Goal: Task Accomplishment & Management: Manage account settings

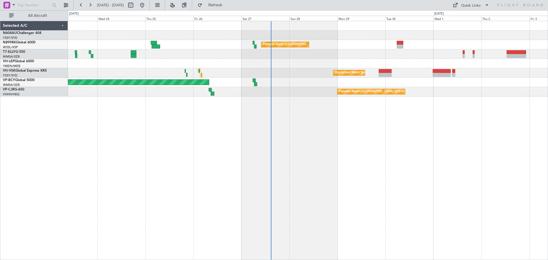
click at [275, 144] on div "Planned Maint [GEOGRAPHIC_DATA] ([GEOGRAPHIC_DATA] Intl) Unplanned Maint Sydney…" at bounding box center [308, 140] width 480 height 239
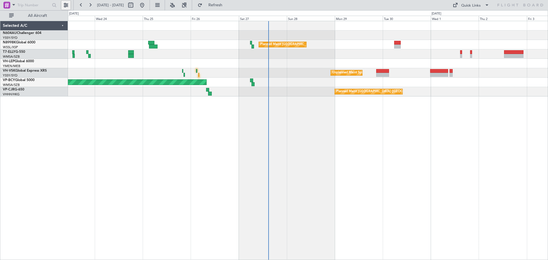
click at [67, 5] on button at bounding box center [65, 5] width 9 height 9
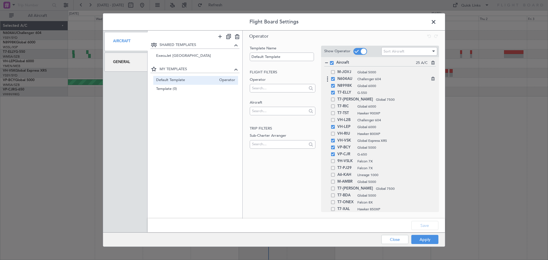
drag, startPoint x: 334, startPoint y: 72, endPoint x: 333, endPoint y: 75, distance: 3.4
click at [333, 72] on span at bounding box center [333, 72] width 4 height 4
click at [335, 70] on input "checkbox" at bounding box center [335, 70] width 0 height 0
click at [332, 80] on span at bounding box center [333, 79] width 4 height 4
click at [335, 77] on input "checkbox" at bounding box center [335, 77] width 0 height 0
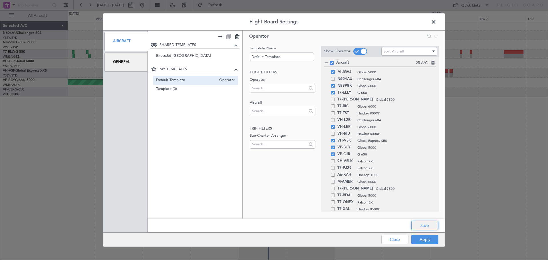
click at [420, 226] on button "Save" at bounding box center [424, 225] width 27 height 9
click at [420, 238] on button "Apply" at bounding box center [424, 239] width 27 height 9
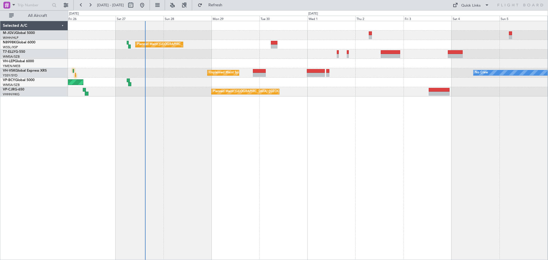
click at [261, 168] on div "Planned Maint [GEOGRAPHIC_DATA] ([GEOGRAPHIC_DATA] Intl) Unplanned Maint Sydney…" at bounding box center [308, 140] width 480 height 239
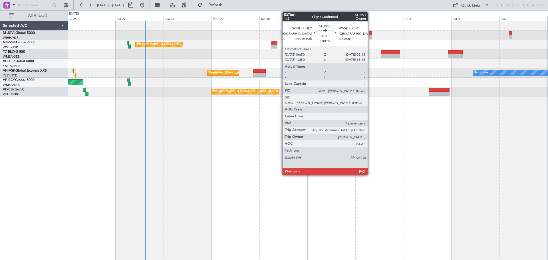
click at [370, 36] on div at bounding box center [370, 37] width 3 height 4
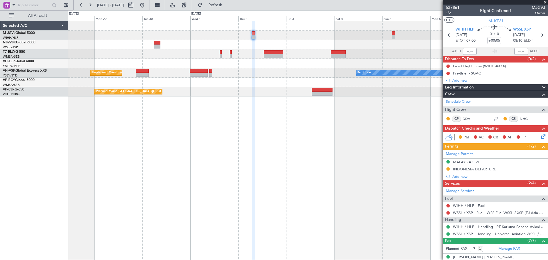
click at [276, 79] on div "Unplanned Maint [GEOGRAPHIC_DATA] (Sultan [PERSON_NAME] [PERSON_NAME] - Subang)" at bounding box center [308, 82] width 480 height 9
click at [487, 102] on div "Schedule Crew" at bounding box center [495, 102] width 105 height 9
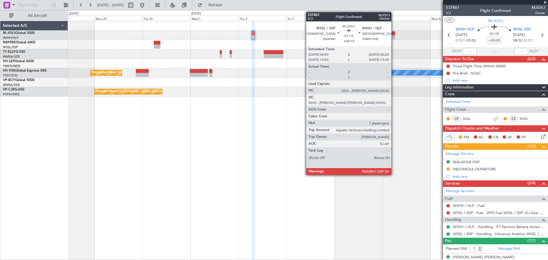
click at [394, 34] on div at bounding box center [393, 33] width 3 height 4
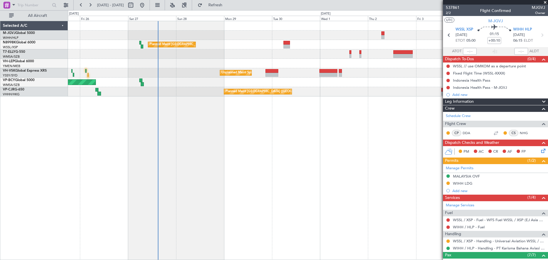
click at [256, 58] on div "Planned Maint [GEOGRAPHIC_DATA] ([GEOGRAPHIC_DATA] Intl) No Crew Unplanned Main…" at bounding box center [308, 58] width 480 height 75
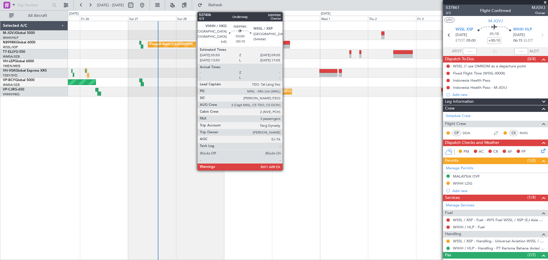
click at [285, 46] on div at bounding box center [286, 47] width 7 height 4
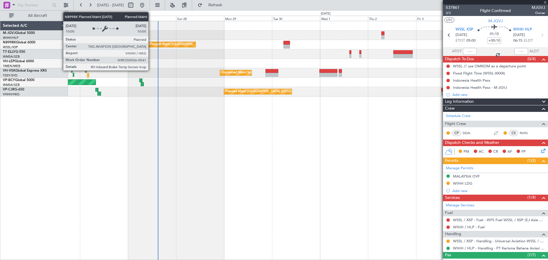
type input "-00:10"
type input "3"
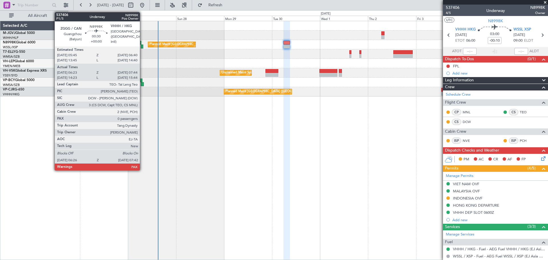
click at [142, 45] on div at bounding box center [142, 47] width 3 height 4
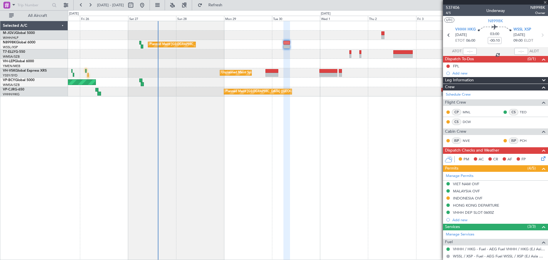
type input "06:38"
type input "07:34"
type input "0"
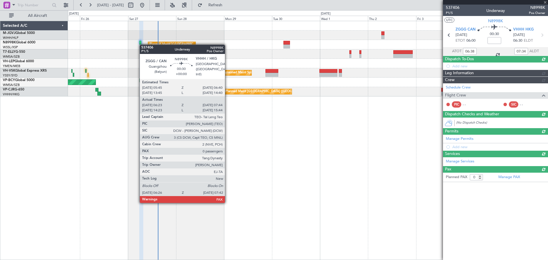
type input "[PERSON_NAME] (KYA)"
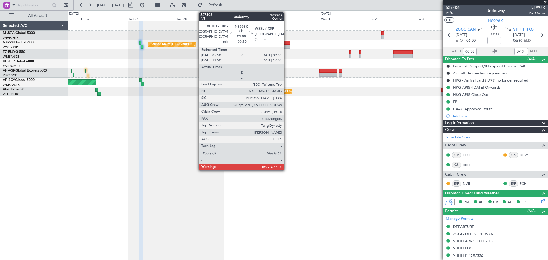
click at [287, 47] on div at bounding box center [286, 47] width 7 height 4
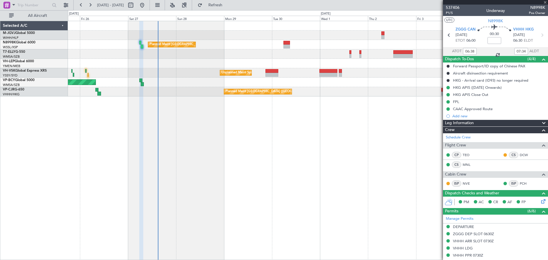
type input "-00:10"
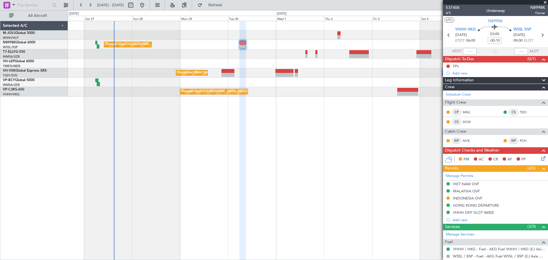
click at [244, 65] on div "Planned Maint [GEOGRAPHIC_DATA] ([GEOGRAPHIC_DATA] Intl) No Crew Unplanned Main…" at bounding box center [308, 58] width 480 height 75
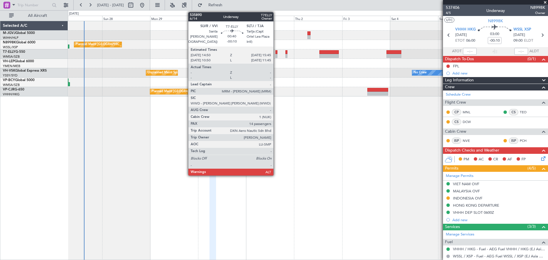
click at [276, 54] on div at bounding box center [276, 52] width 2 height 4
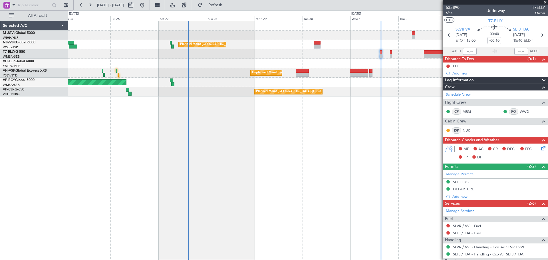
click at [251, 47] on div "Planned Maint [GEOGRAPHIC_DATA] ([GEOGRAPHIC_DATA] Intl)" at bounding box center [308, 44] width 480 height 9
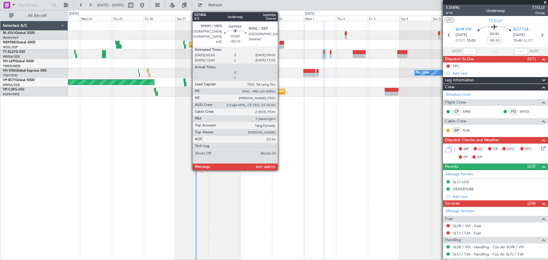
click at [280, 44] on div at bounding box center [281, 43] width 5 height 4
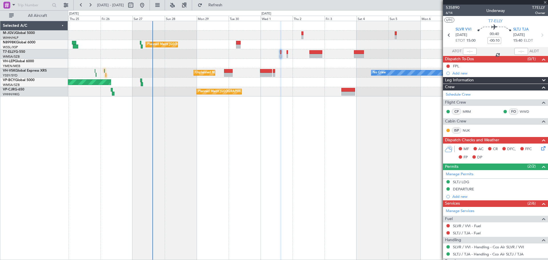
click at [198, 58] on div at bounding box center [308, 53] width 480 height 9
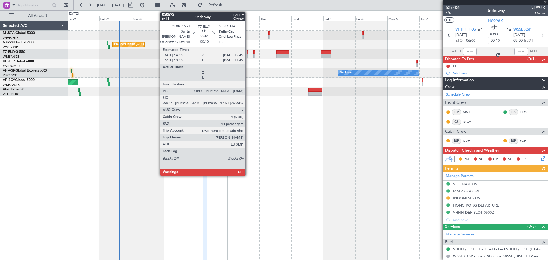
click at [248, 53] on div at bounding box center [247, 52] width 1 height 4
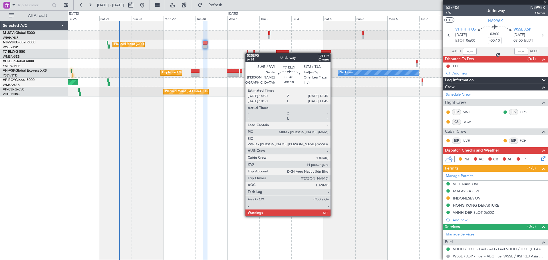
type input "14"
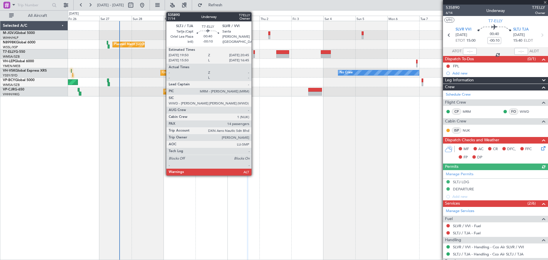
click at [254, 55] on div at bounding box center [253, 56] width 1 height 4
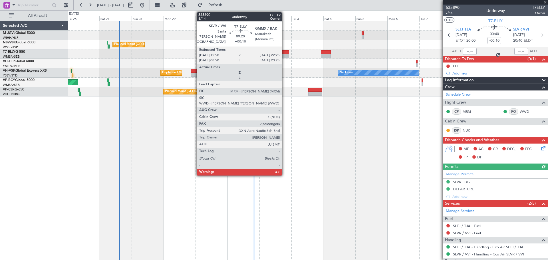
click at [285, 55] on div at bounding box center [282, 56] width 13 height 4
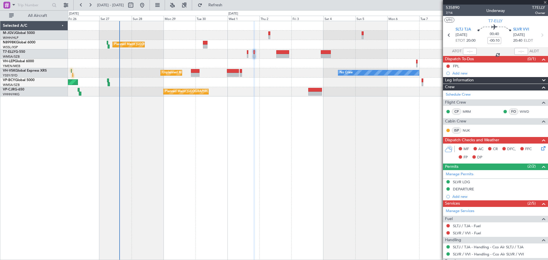
type input "+00:10"
type input "2"
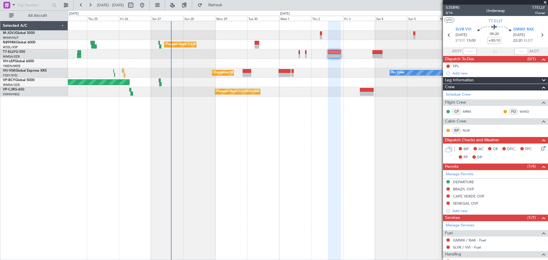
click at [372, 56] on div "Planned Maint [GEOGRAPHIC_DATA] ([GEOGRAPHIC_DATA] Intl) Planned Maint [GEOGRAP…" at bounding box center [308, 58] width 480 height 75
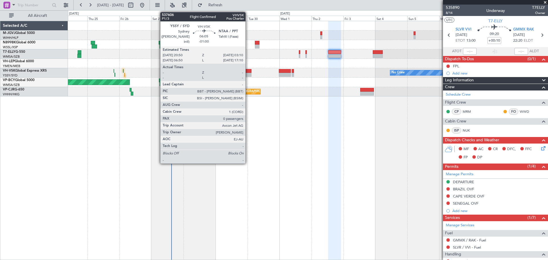
click at [248, 71] on div at bounding box center [247, 71] width 9 height 4
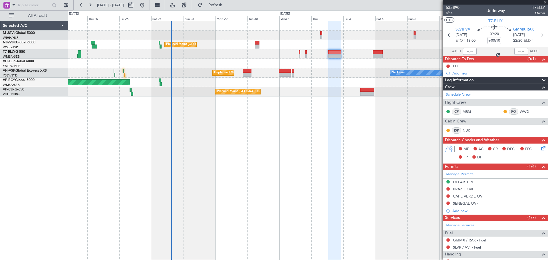
type input "-01:00"
type input "0"
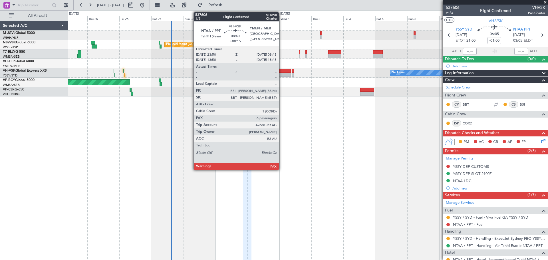
click at [281, 73] on div at bounding box center [285, 75] width 12 height 4
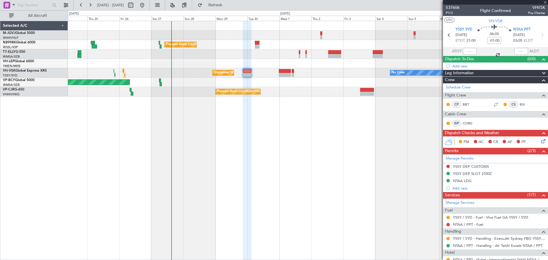
type input "+00:15"
type input "6"
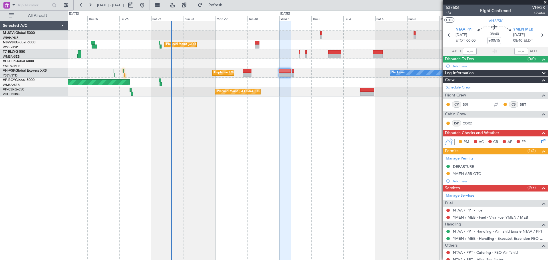
scroll to position [103, 0]
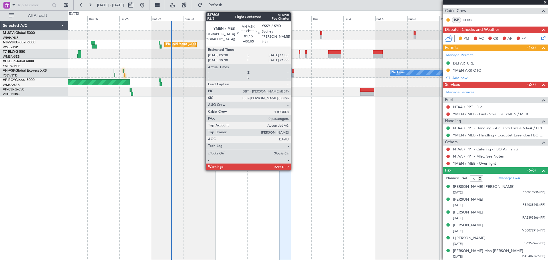
click at [293, 73] on div at bounding box center [293, 75] width 2 height 4
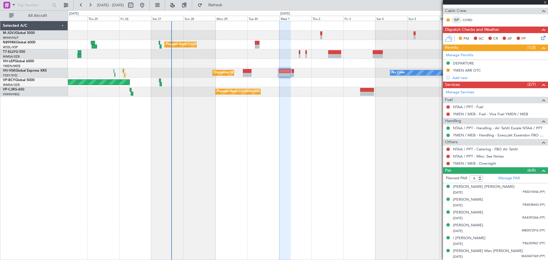
type input "+00:05"
type input "0"
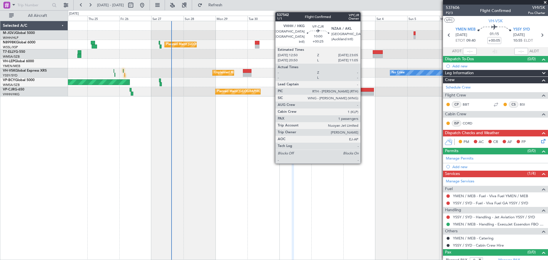
click at [363, 91] on div at bounding box center [367, 90] width 14 height 4
type input "+00:25"
type input "1"
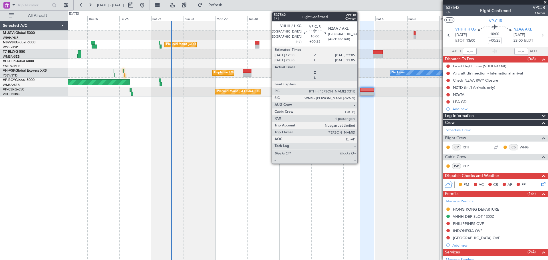
click at [232, 119] on div "Planned Maint [GEOGRAPHIC_DATA] ([GEOGRAPHIC_DATA] Intl) Planned Maint [GEOGRAP…" at bounding box center [308, 140] width 480 height 239
